Goal: Task Accomplishment & Management: Complete application form

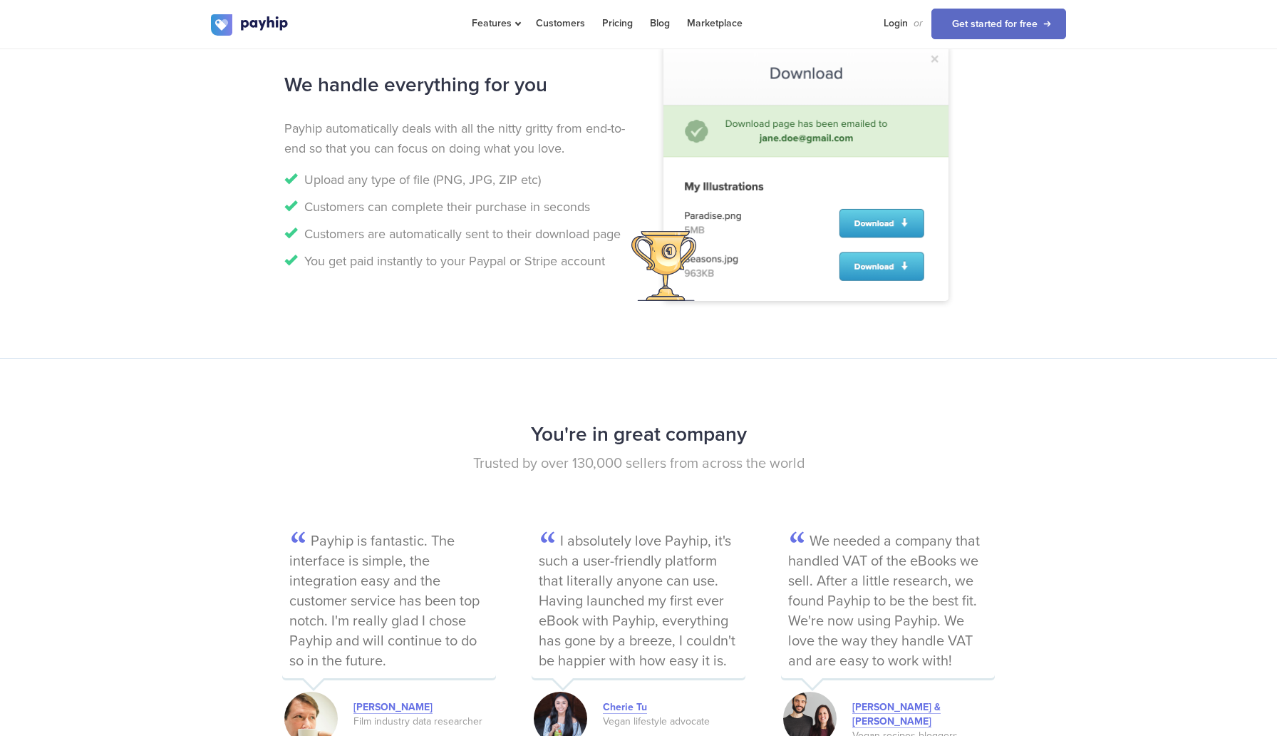
scroll to position [960, 0]
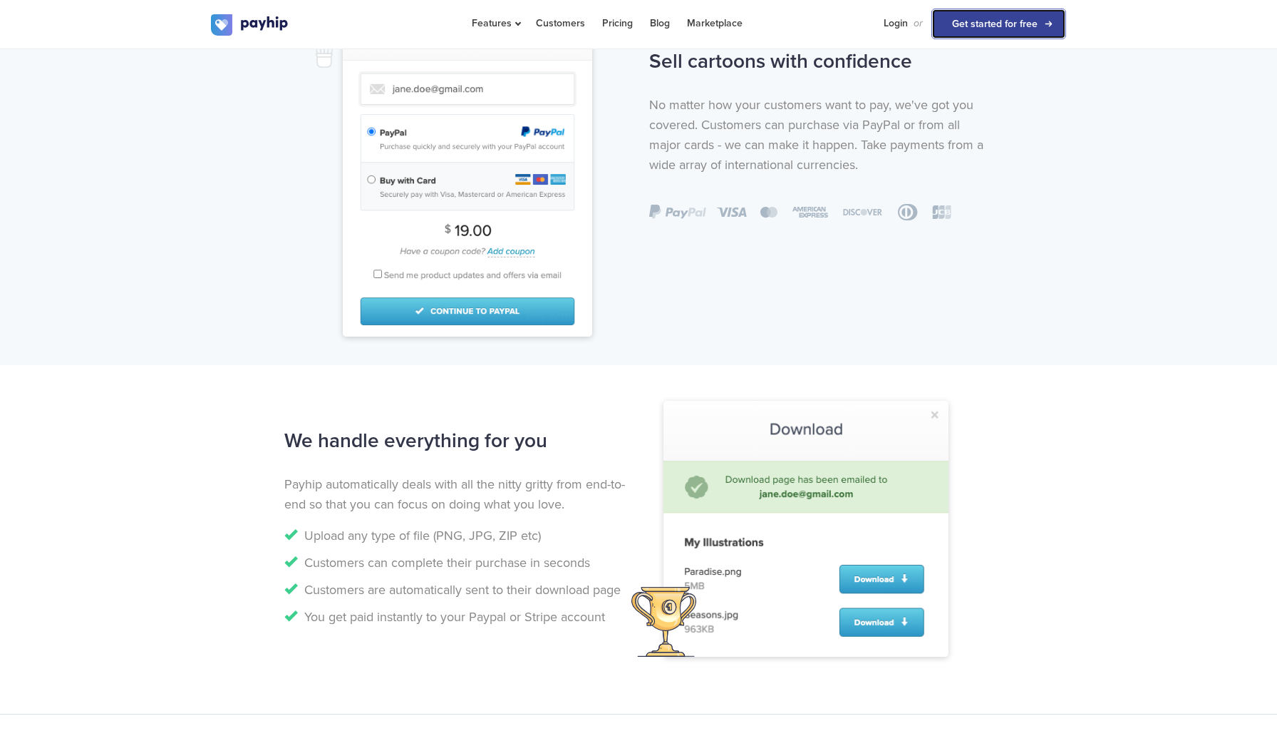
click at [1030, 18] on link "Get started for free" at bounding box center [999, 24] width 135 height 31
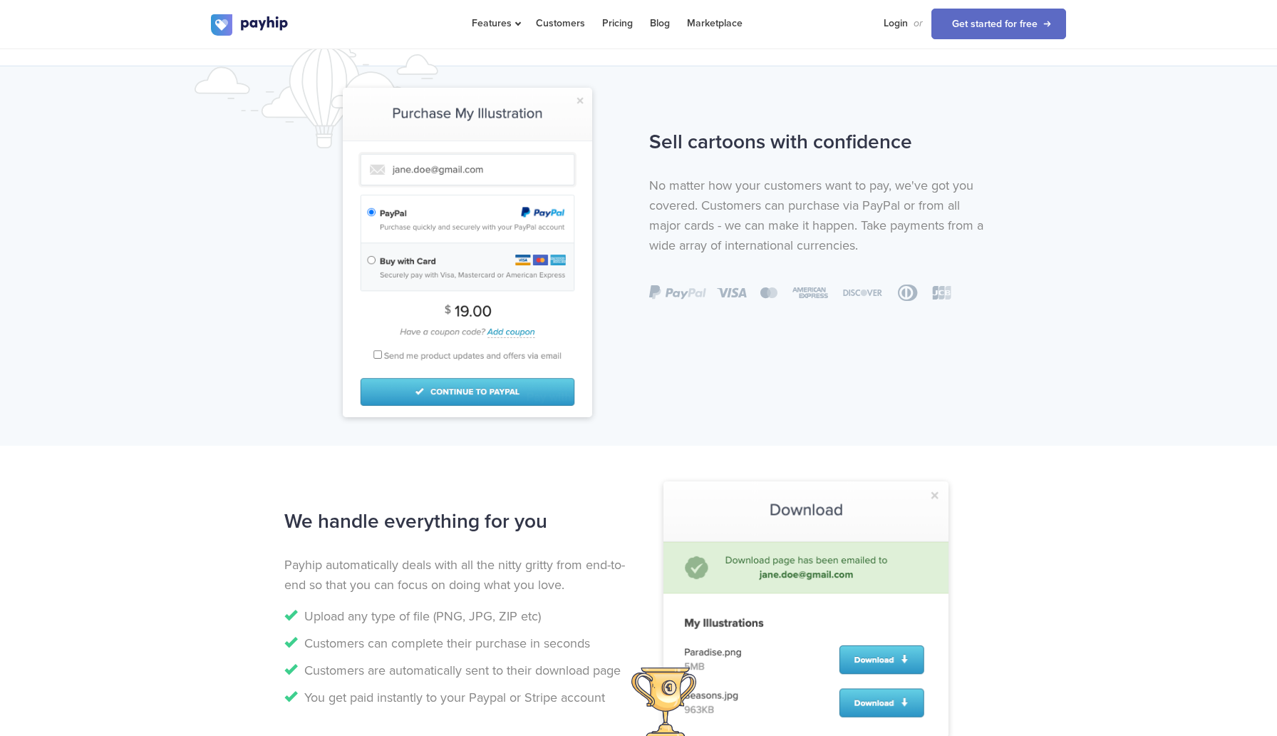
scroll to position [884, 0]
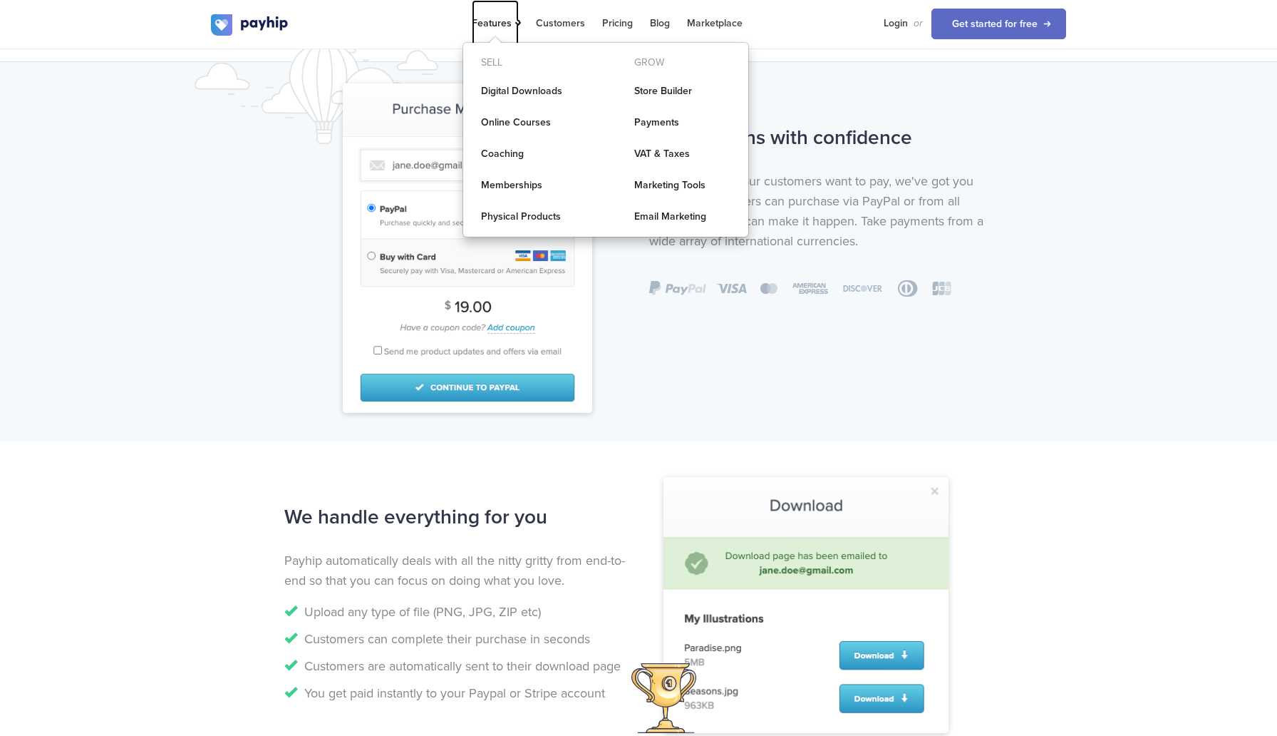
click at [516, 25] on span "Features" at bounding box center [495, 23] width 47 height 12
click at [506, 155] on link "Coaching" at bounding box center [529, 154] width 132 height 29
